Goal: Task Accomplishment & Management: Manage account settings

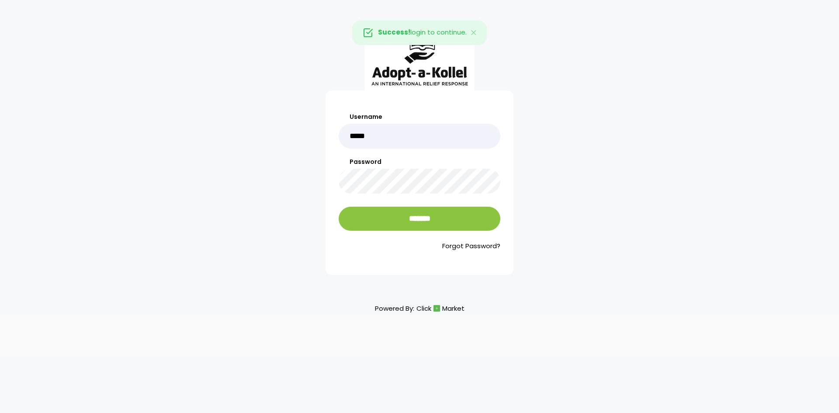
type input "*****"
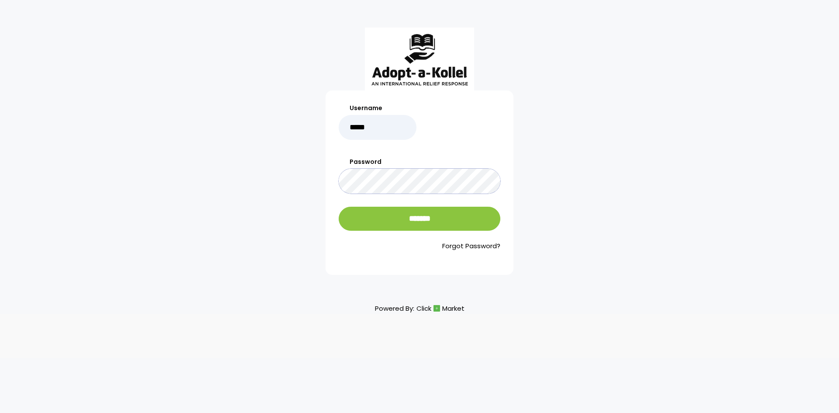
click at [339, 207] on input "*******" at bounding box center [420, 219] width 162 height 24
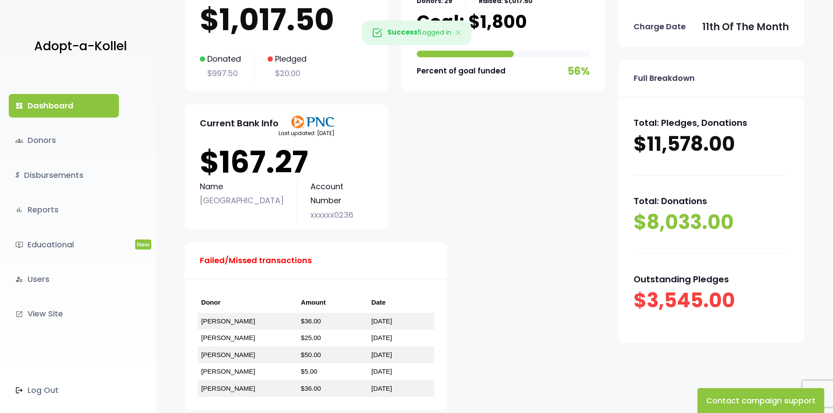
scroll to position [131, 0]
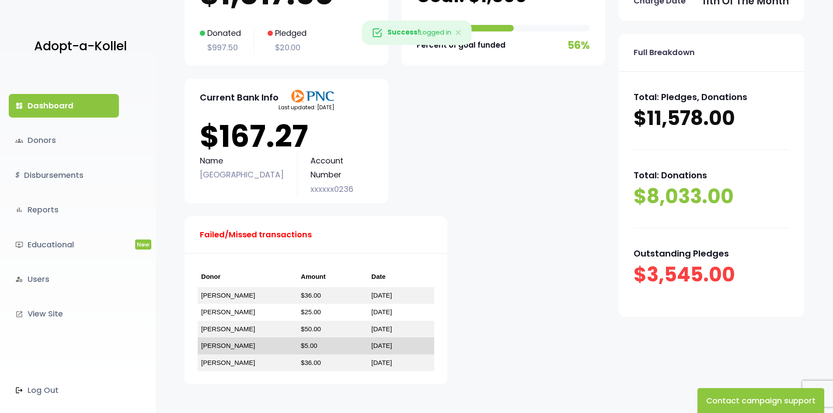
click at [233, 348] on link "[PERSON_NAME]" at bounding box center [228, 345] width 54 height 7
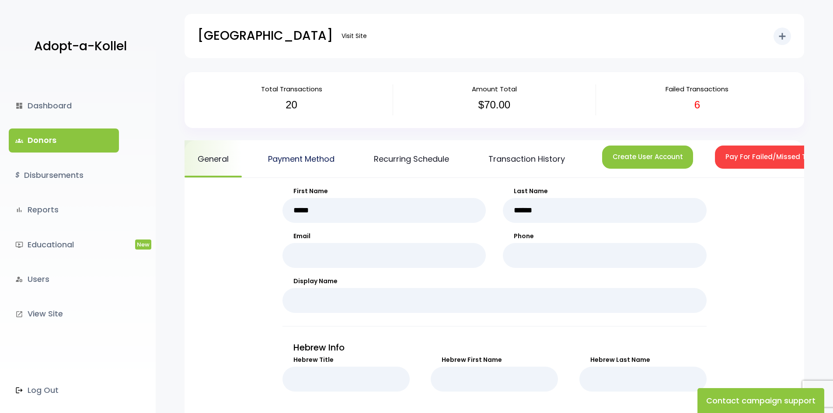
click at [279, 160] on link "Payment Method" at bounding box center [301, 158] width 93 height 37
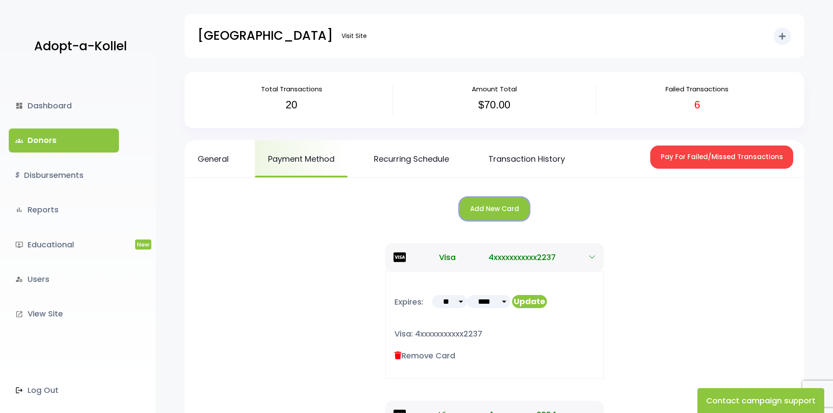
click at [511, 210] on button "Add New Card" at bounding box center [495, 209] width 70 height 23
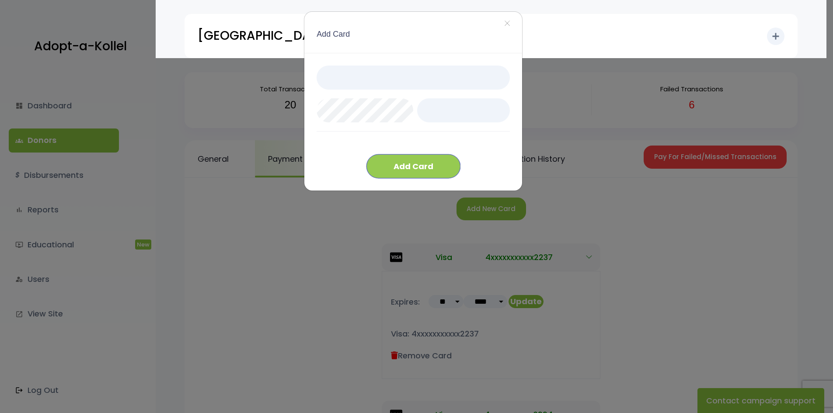
click at [418, 173] on button "Add Card" at bounding box center [413, 166] width 94 height 24
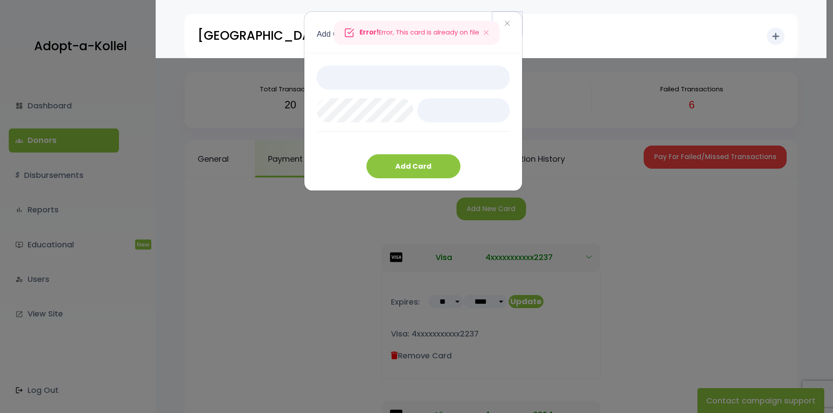
click at [509, 24] on span "×" at bounding box center [507, 23] width 6 height 19
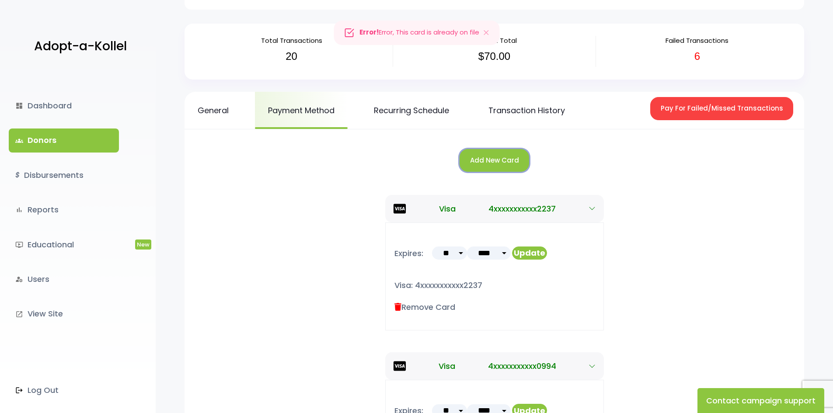
scroll to position [87, 0]
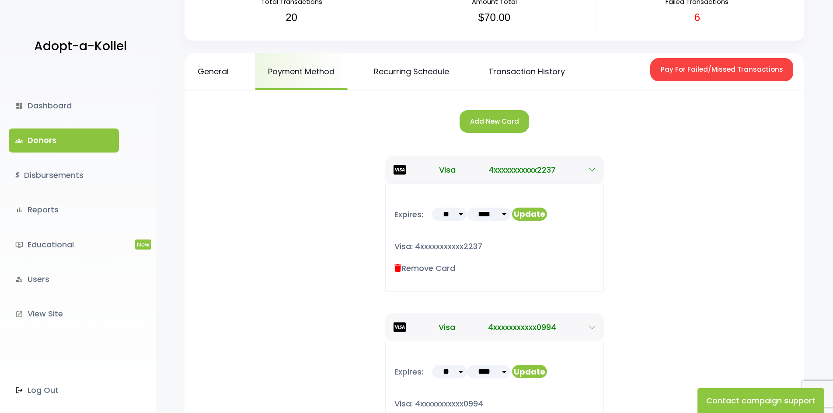
click at [458, 219] on select "** ** ** ** ** ** ** ** ** ** ** **" at bounding box center [449, 214] width 35 height 13
select select "*"
click at [432, 208] on select "** ** ** ** ** ** ** ** ** ** ** **" at bounding box center [449, 214] width 35 height 13
click at [500, 213] on select "**** **** **** **** **** **** **** **** **** **** **** **** ****" at bounding box center [489, 214] width 44 height 13
select select "**"
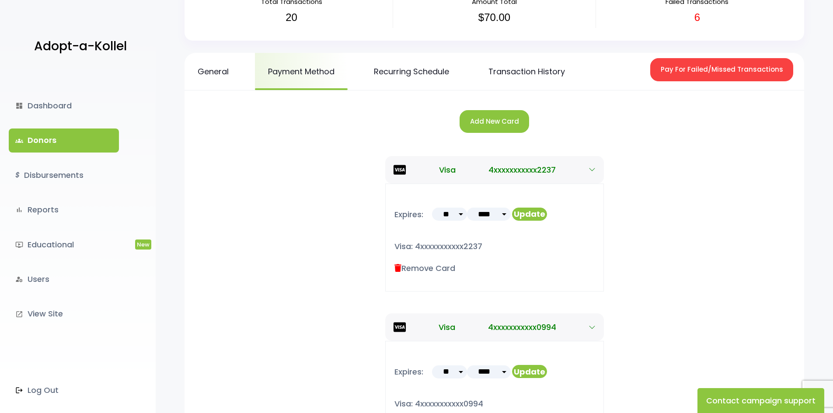
click at [467, 208] on select "**** **** **** **** **** **** **** **** **** **** **** **** ****" at bounding box center [489, 214] width 44 height 13
click at [528, 206] on form "Expires: ** ** ** ** ** ** ** **" at bounding box center [471, 214] width 154 height 32
click at [526, 214] on button "Update" at bounding box center [529, 214] width 35 height 13
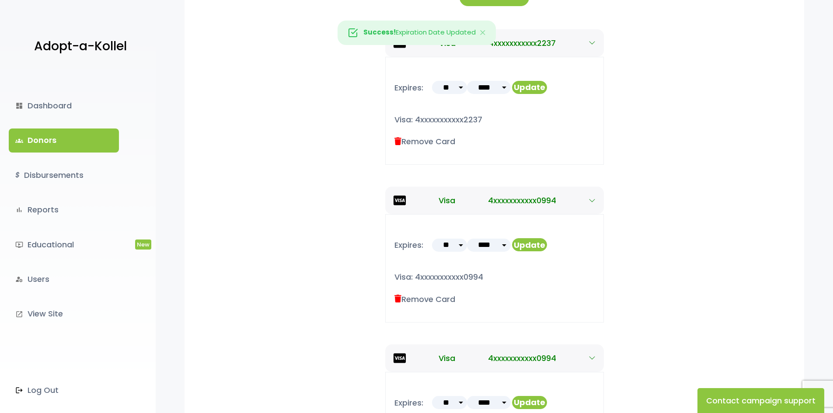
scroll to position [219, 0]
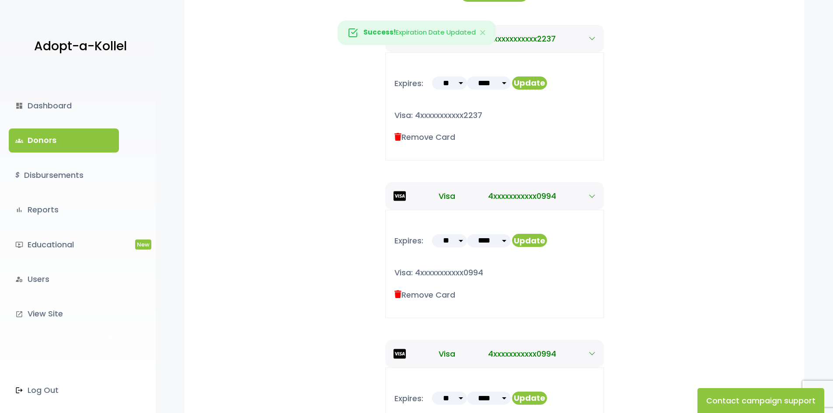
click at [443, 295] on label "Remove Card" at bounding box center [424, 295] width 61 height 12
click at [398, 295] on icon at bounding box center [397, 295] width 7 height 8
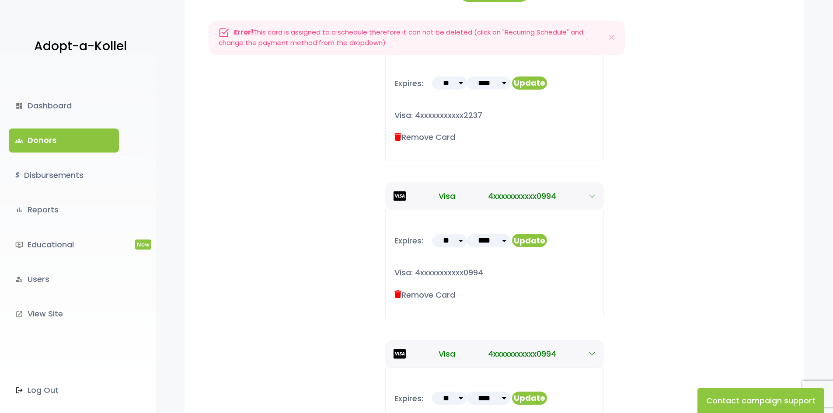
scroll to position [0, 0]
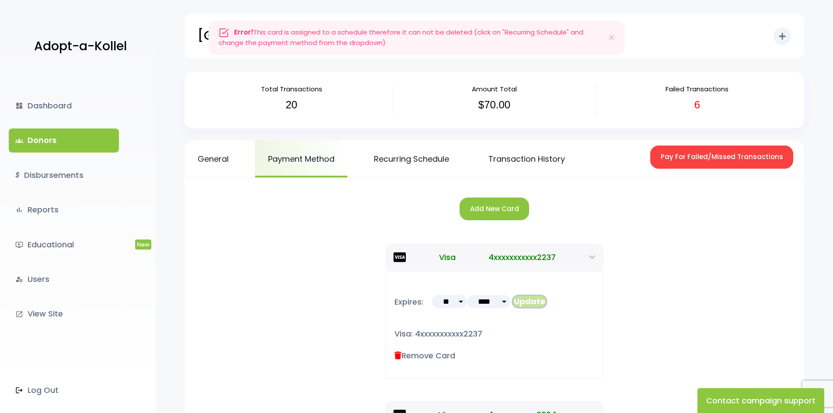
click at [528, 303] on button "Update" at bounding box center [529, 301] width 35 height 13
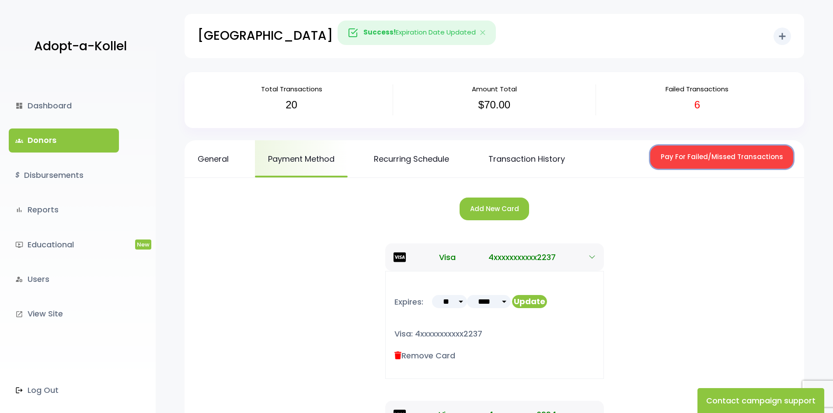
click at [722, 163] on button "Pay For Failed/Missed Transactions" at bounding box center [721, 157] width 143 height 23
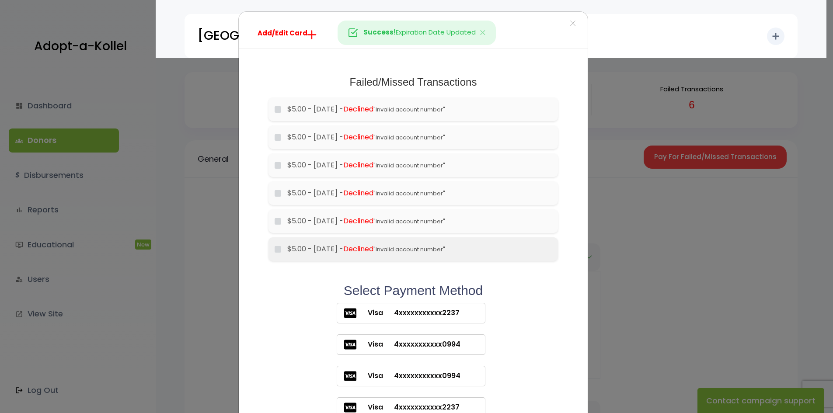
click at [293, 250] on label "$5.00 - [DATE] - Declined "Invalid account number"" at bounding box center [419, 249] width 264 height 10
click at [396, 248] on span ""Invalid account number"" at bounding box center [409, 249] width 72 height 8
click at [371, 247] on span "Declined" at bounding box center [358, 249] width 30 height 10
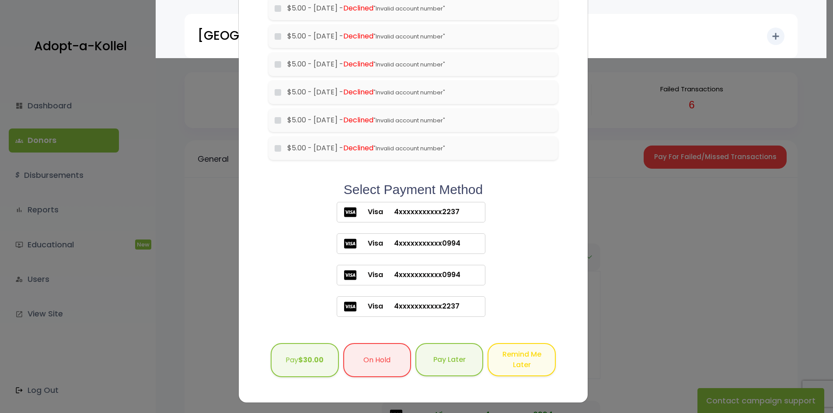
scroll to position [103, 0]
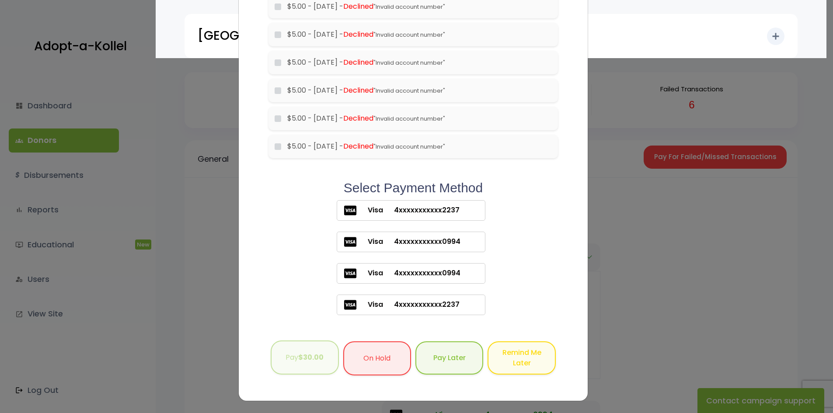
click at [306, 360] on b "$30.00" at bounding box center [310, 357] width 25 height 10
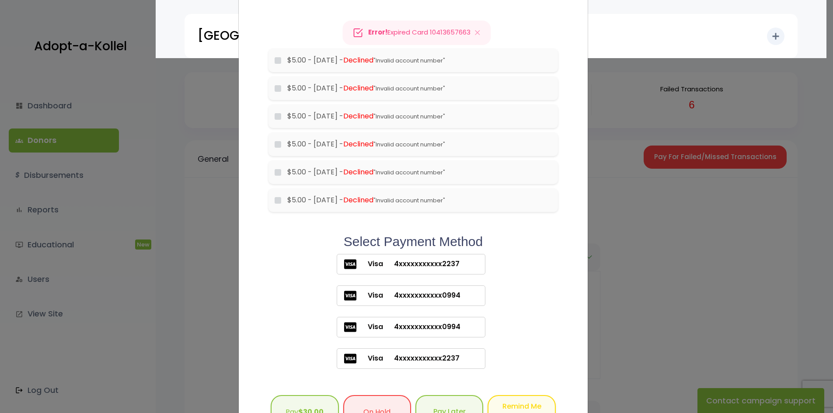
scroll to position [0, 0]
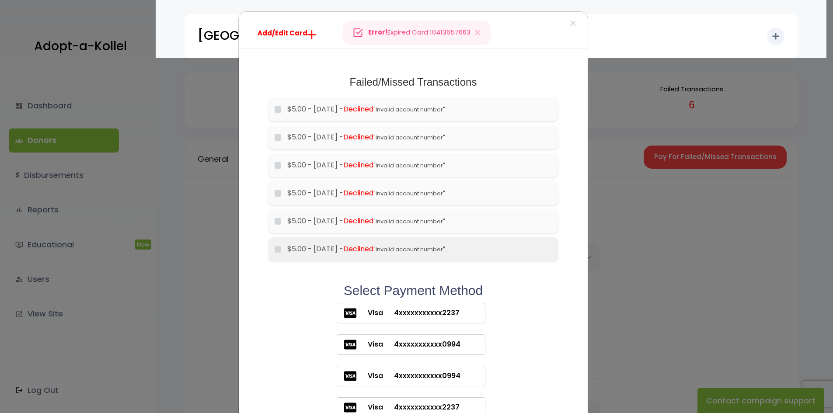
click at [338, 252] on label "$5.00 - 2025-08-11 - Declined "Invalid account number"" at bounding box center [419, 249] width 264 height 10
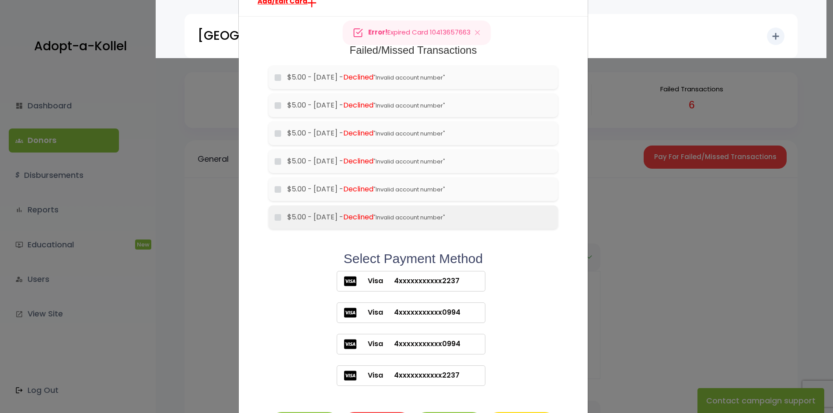
scroll to position [103, 0]
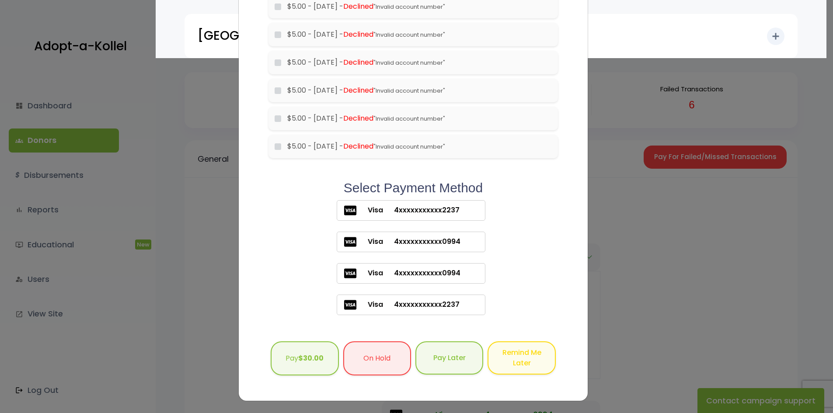
click at [421, 300] on span "4xxxxxxxxxxx2237" at bounding box center [421, 304] width 77 height 10
click at [383, 310] on span "4xxxxxxxxxxx2237" at bounding box center [421, 304] width 77 height 10
click at [356, 146] on span "Declined" at bounding box center [358, 146] width 30 height 10
click at [287, 148] on label "$5.00 - 2025-08-11 - Declined "Invalid account number"" at bounding box center [419, 146] width 264 height 10
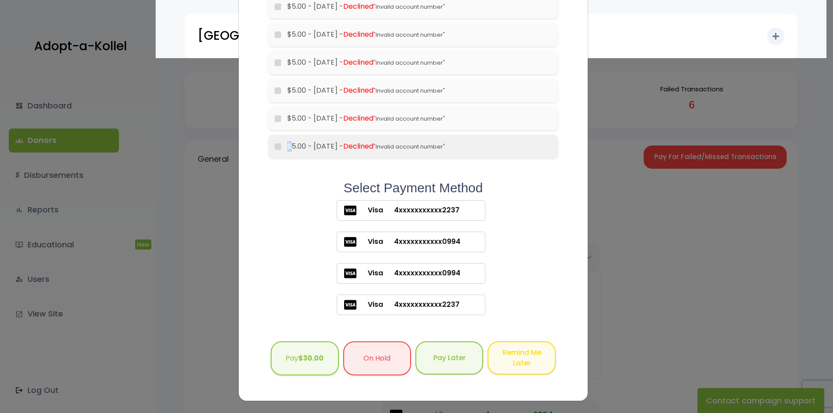
click at [287, 148] on label "$5.00 - 2025-08-11 - Declined "Invalid account number"" at bounding box center [419, 146] width 264 height 10
click at [325, 148] on label "$5.00 - 2025-08-11 - Declined "Invalid account number"" at bounding box center [419, 146] width 264 height 10
click at [367, 149] on span "Declined" at bounding box center [358, 146] width 30 height 10
drag, startPoint x: 367, startPoint y: 149, endPoint x: 712, endPoint y: 225, distance: 353.3
click at [369, 149] on span "Declined" at bounding box center [358, 146] width 30 height 10
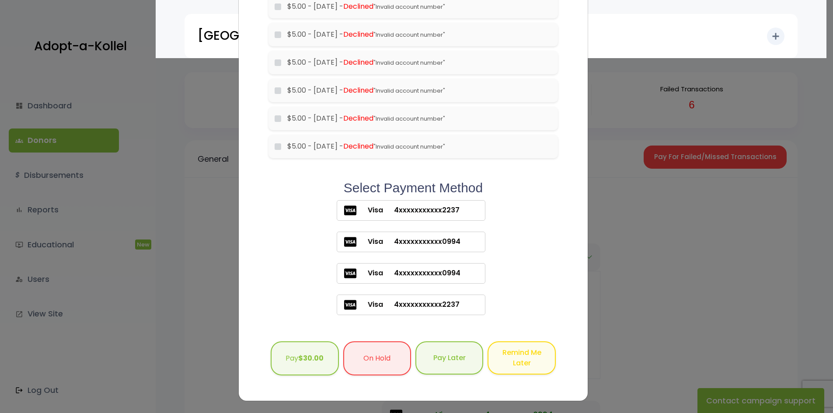
click at [727, 245] on div "Add/Edit Card × Failed/Missed Transactions would you like to pay for these tran…" at bounding box center [416, 206] width 833 height 413
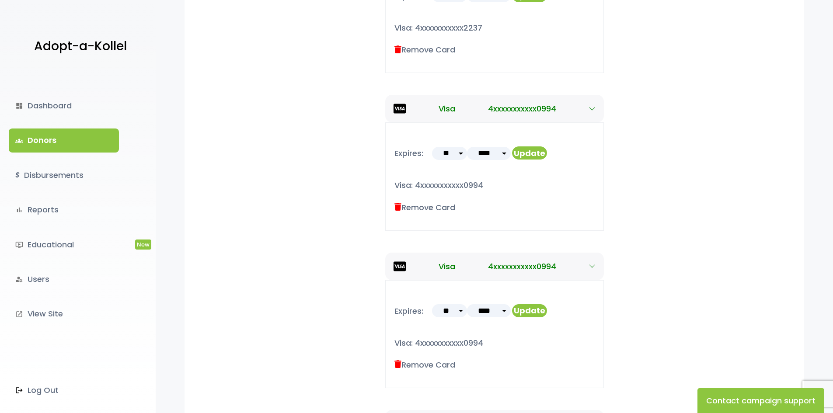
scroll to position [0, 0]
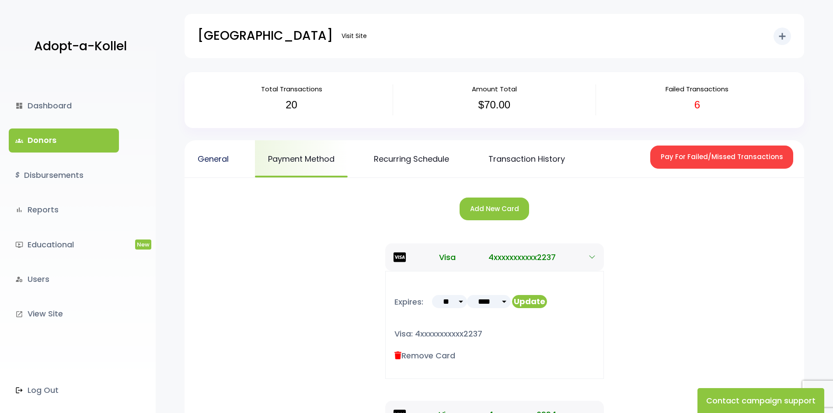
click at [231, 161] on link "General" at bounding box center [213, 158] width 57 height 37
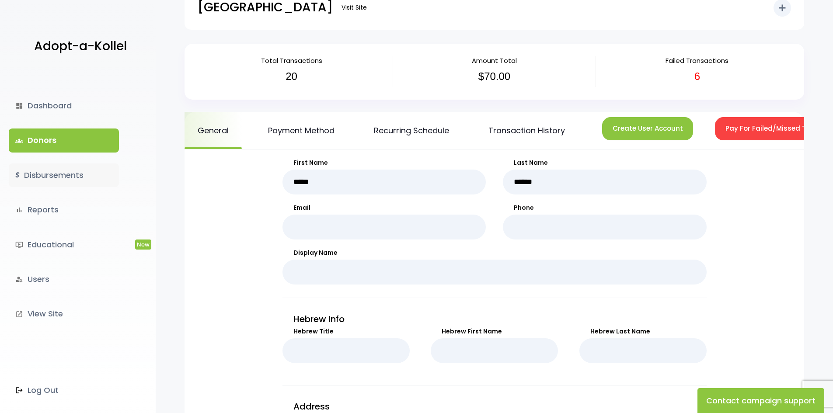
scroll to position [44, 0]
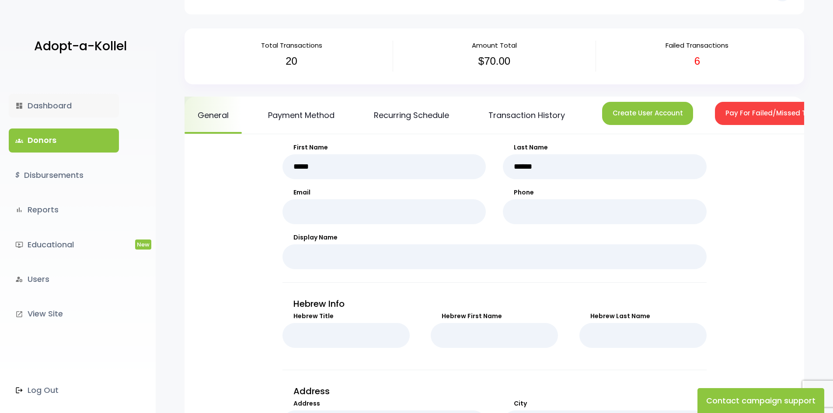
click at [41, 99] on link "dashboard Dashboard" at bounding box center [64, 106] width 110 height 24
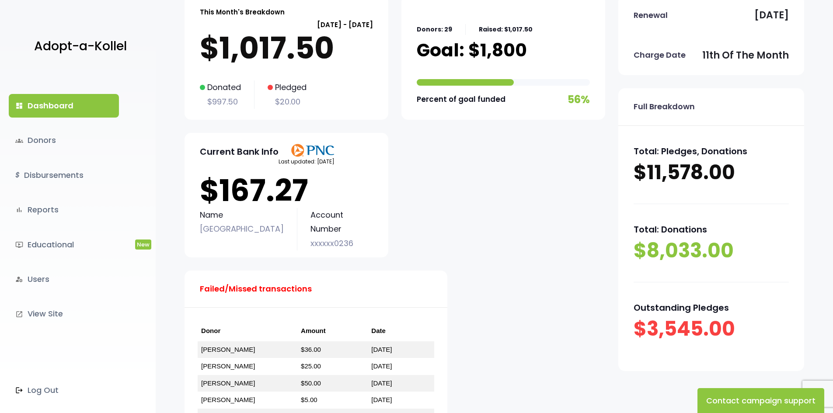
scroll to position [87, 0]
